Goal: Register for event/course

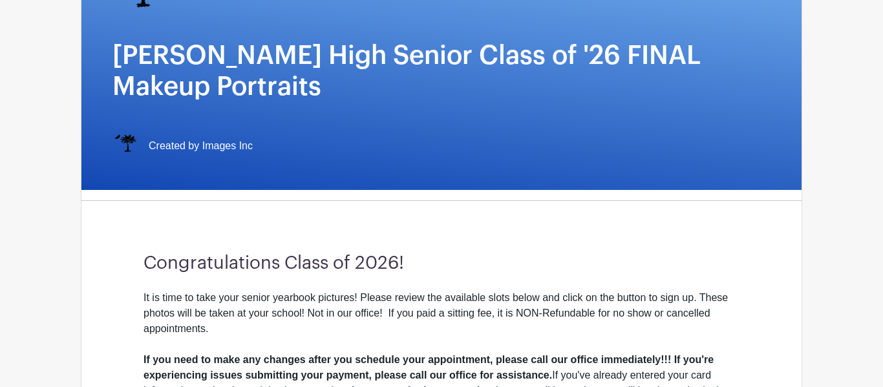
scroll to position [179, 0]
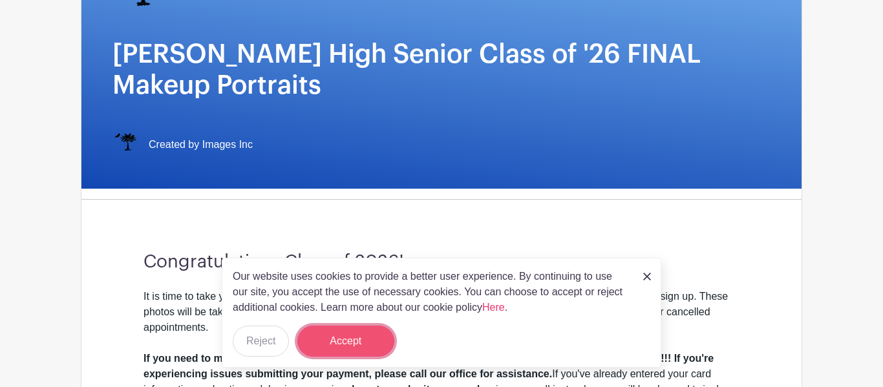
click at [330, 348] on button "Accept" at bounding box center [345, 341] width 97 height 31
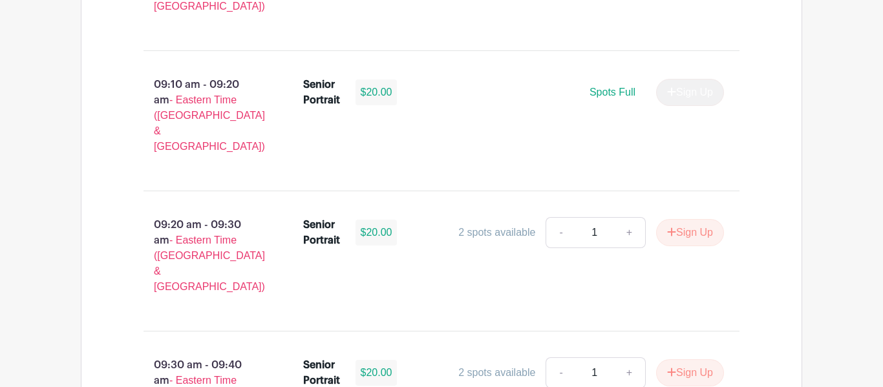
scroll to position [1052, 0]
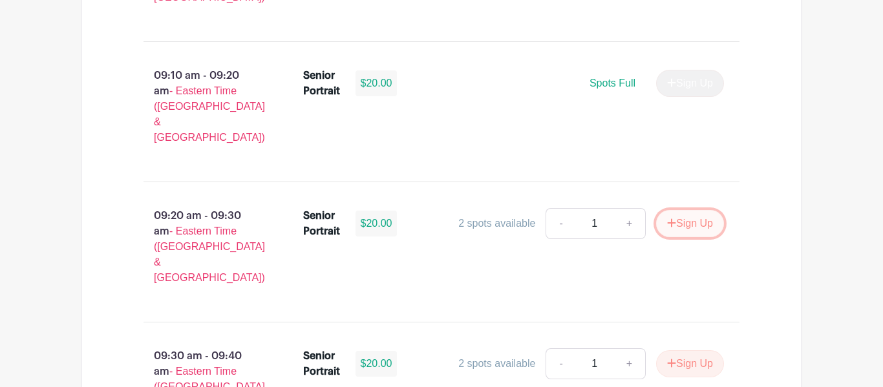
click at [672, 210] on button "Sign Up" at bounding box center [690, 223] width 68 height 27
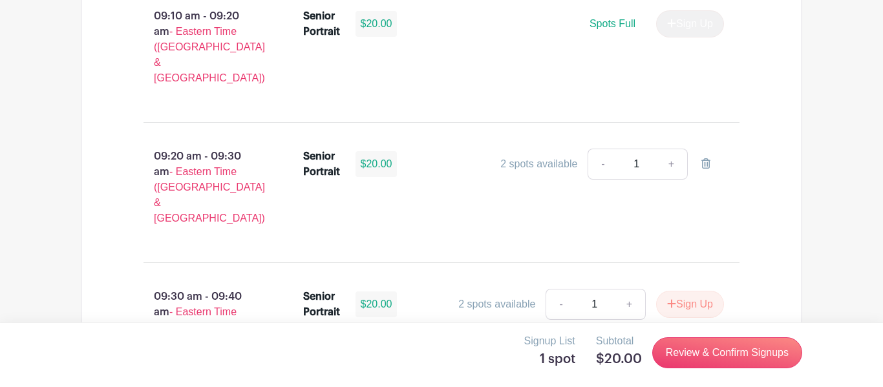
scroll to position [1117, 0]
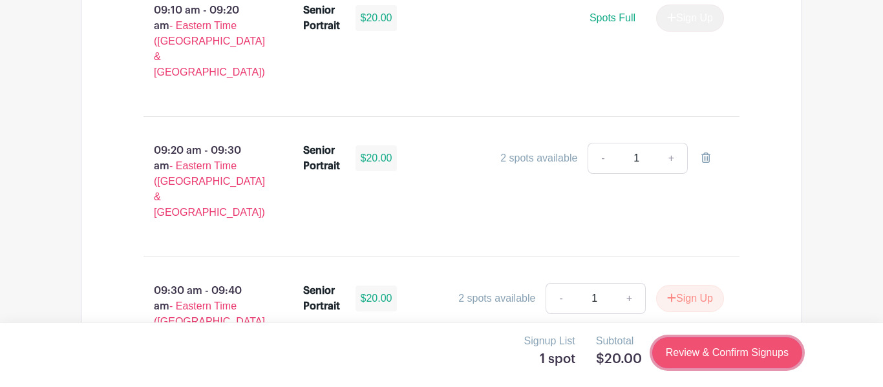
click at [691, 355] on link "Review & Confirm Signups" at bounding box center [727, 352] width 150 height 31
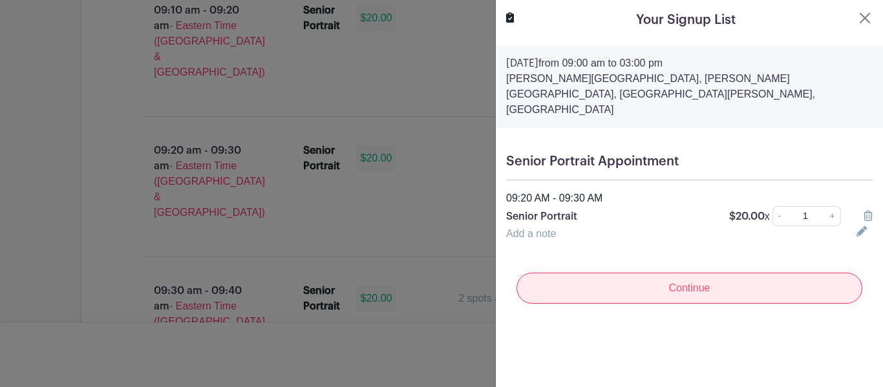
click at [699, 273] on input "Continue" at bounding box center [689, 288] width 346 height 31
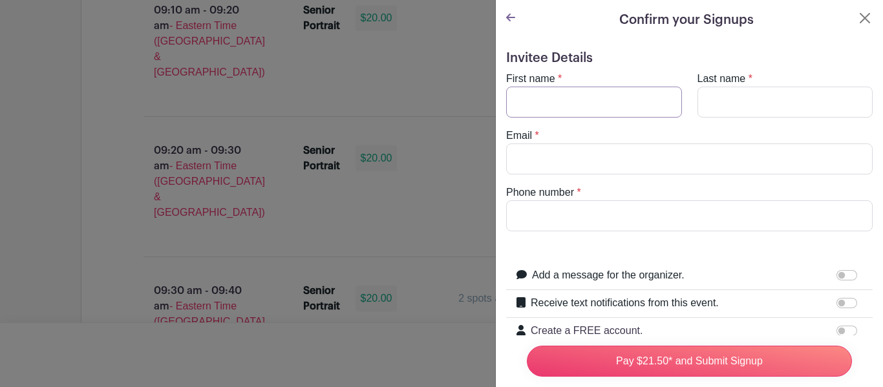
click at [617, 101] on input "First name" at bounding box center [594, 102] width 176 height 31
type input "caleb"
click at [737, 94] on input "Last name" at bounding box center [785, 102] width 176 height 31
type input "bonhom"
click at [663, 147] on input "Email" at bounding box center [689, 158] width 366 height 31
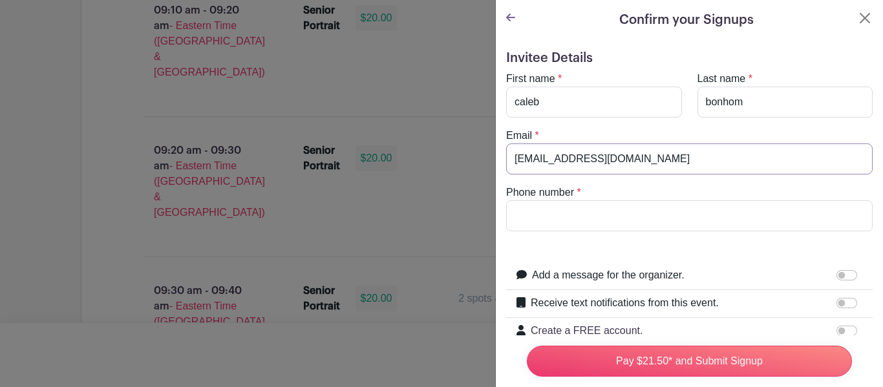
type input "[EMAIL_ADDRESS][DOMAIN_NAME]"
click at [614, 207] on input "Phone number" at bounding box center [689, 215] width 366 height 31
type input "[PHONE_NUMBER]"
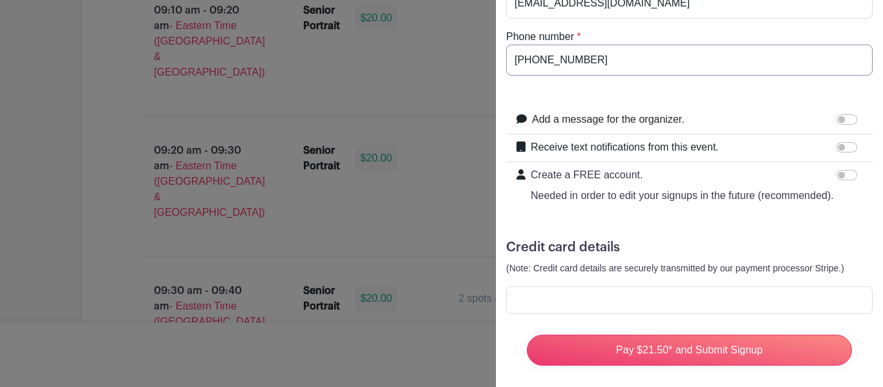
scroll to position [165, 0]
